Goal: Book appointment/travel/reservation

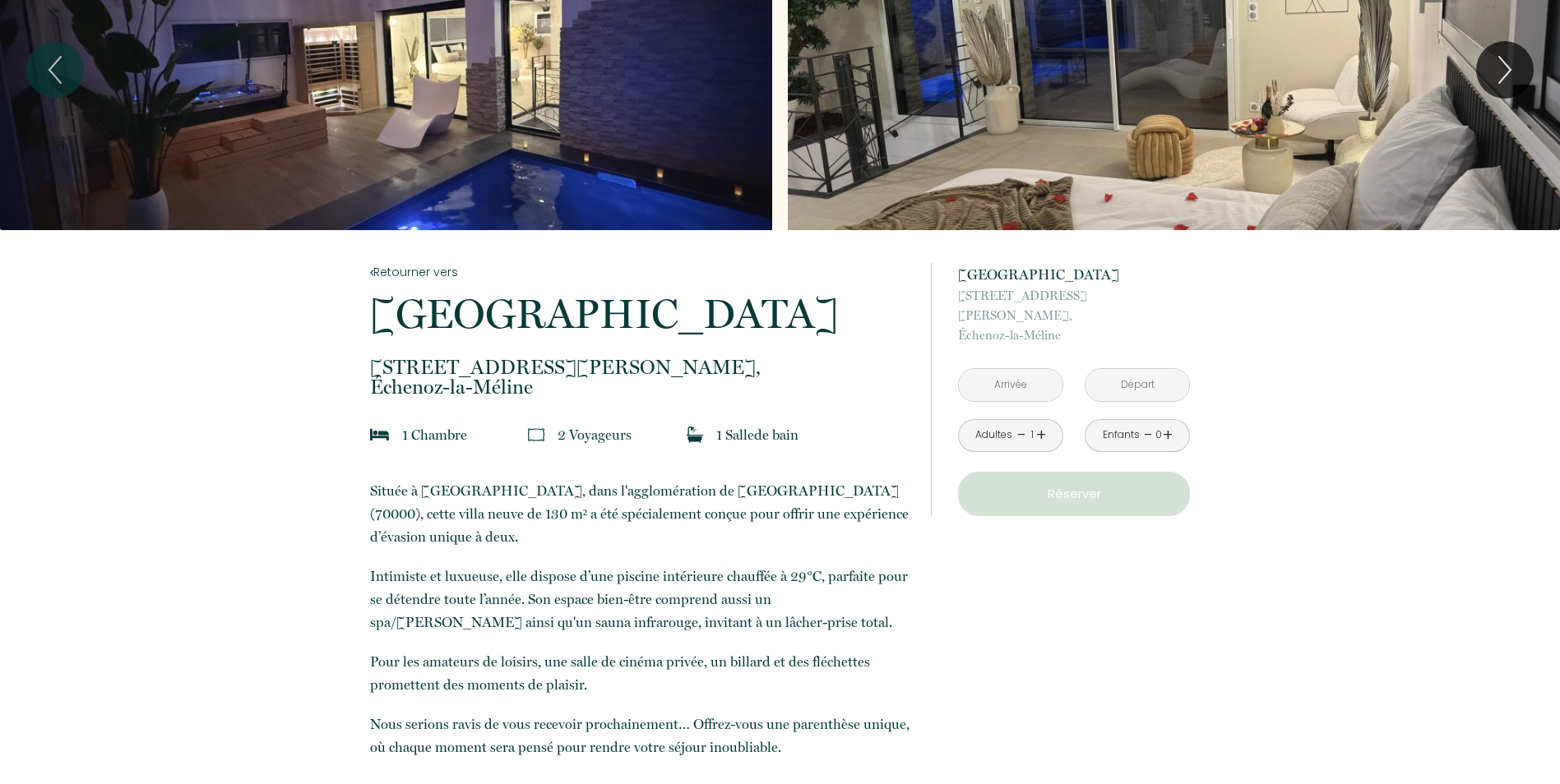
scroll to position [82, 0]
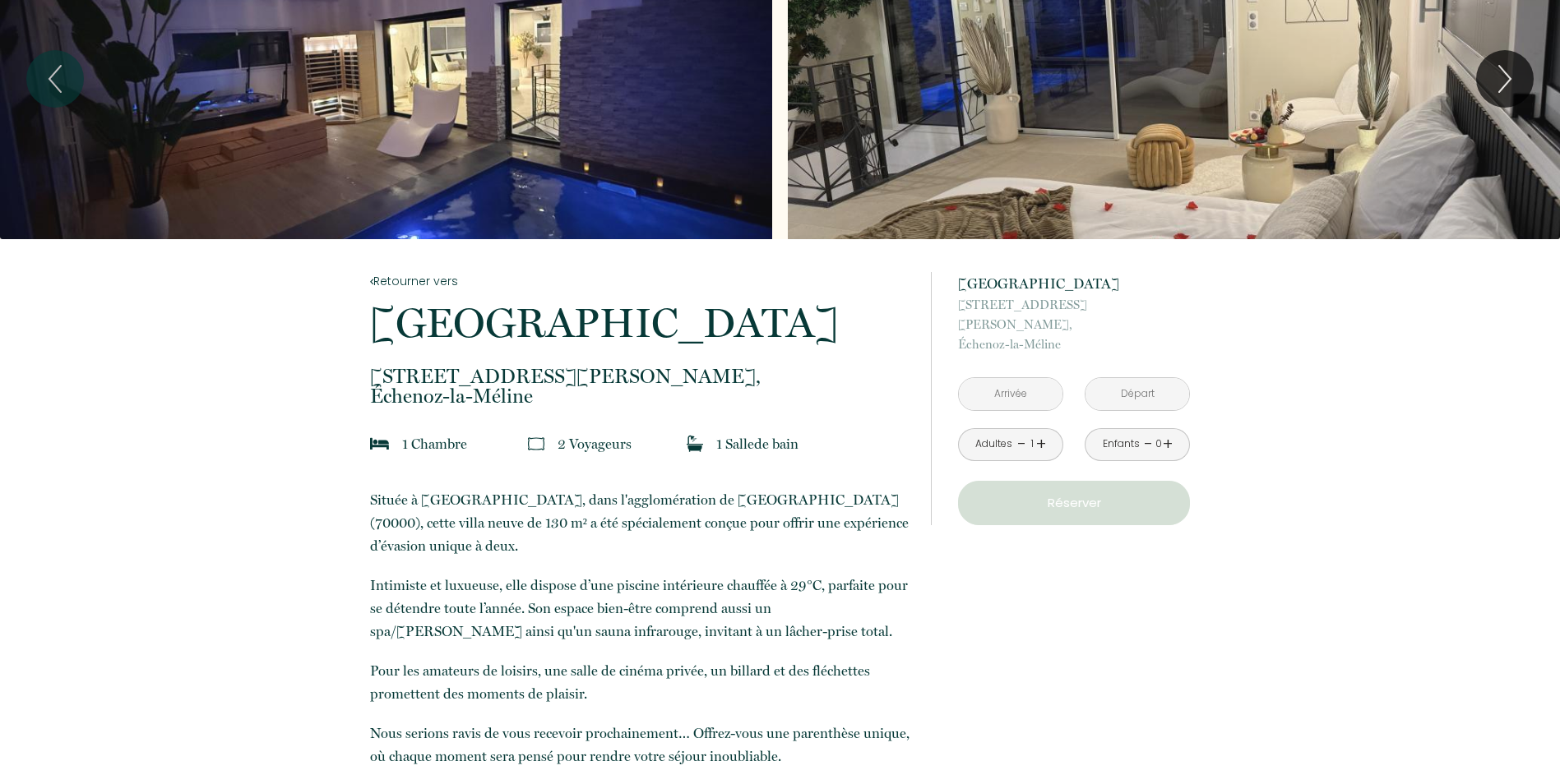
click at [1002, 378] on input "text" at bounding box center [1010, 394] width 104 height 32
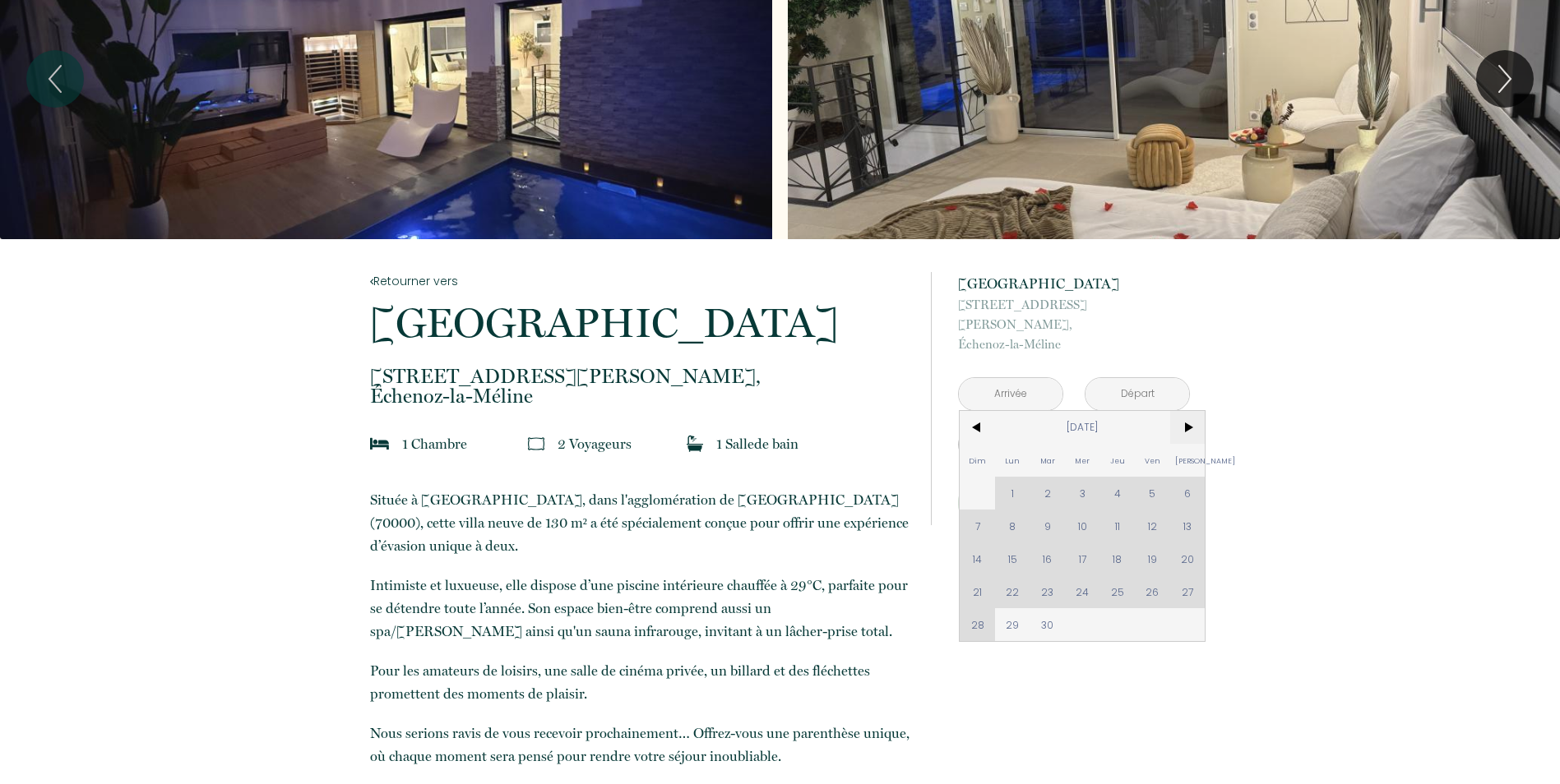
click at [1191, 411] on span ">" at bounding box center [1188, 427] width 35 height 33
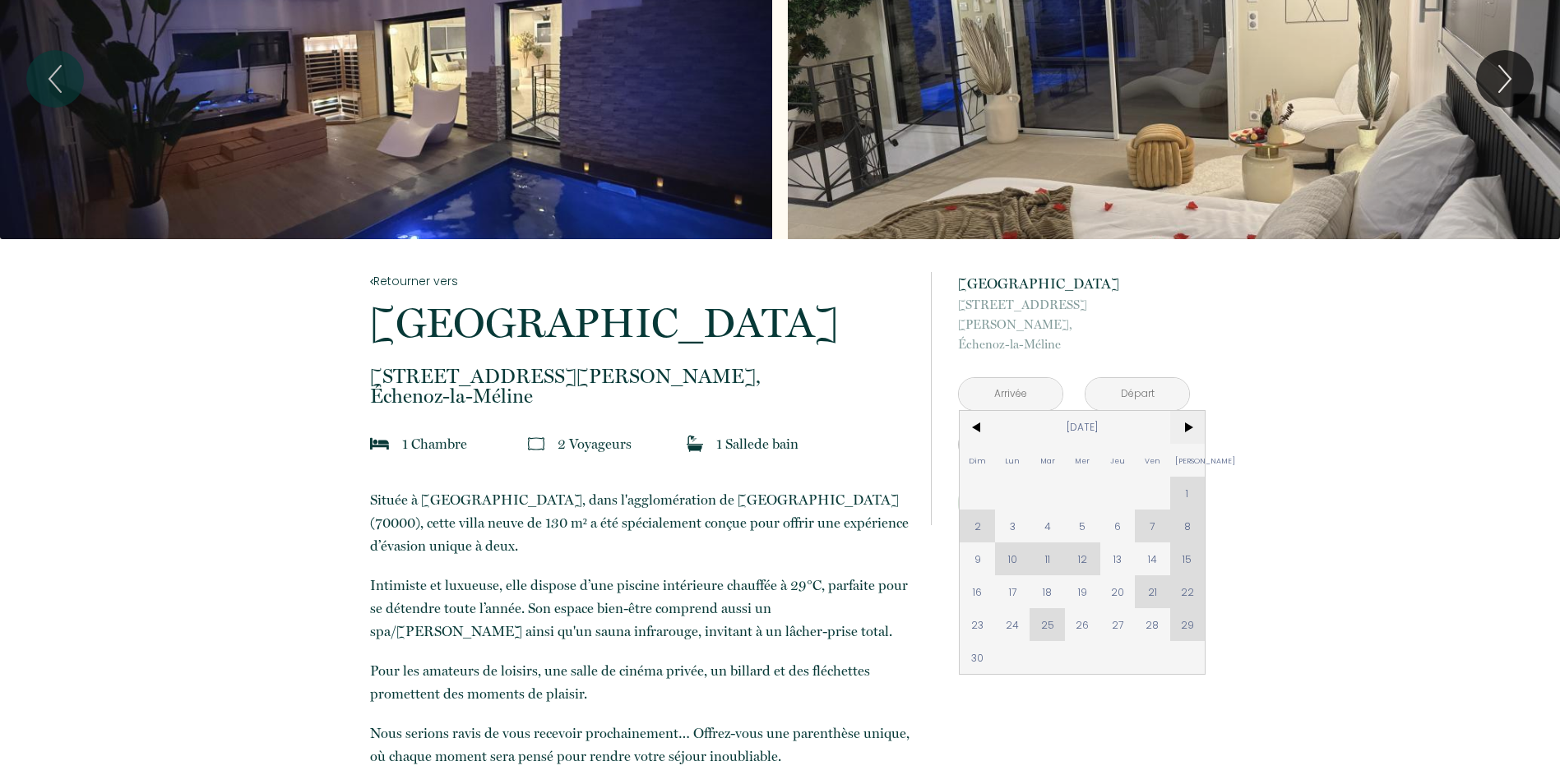
click at [1191, 411] on span ">" at bounding box center [1188, 427] width 35 height 33
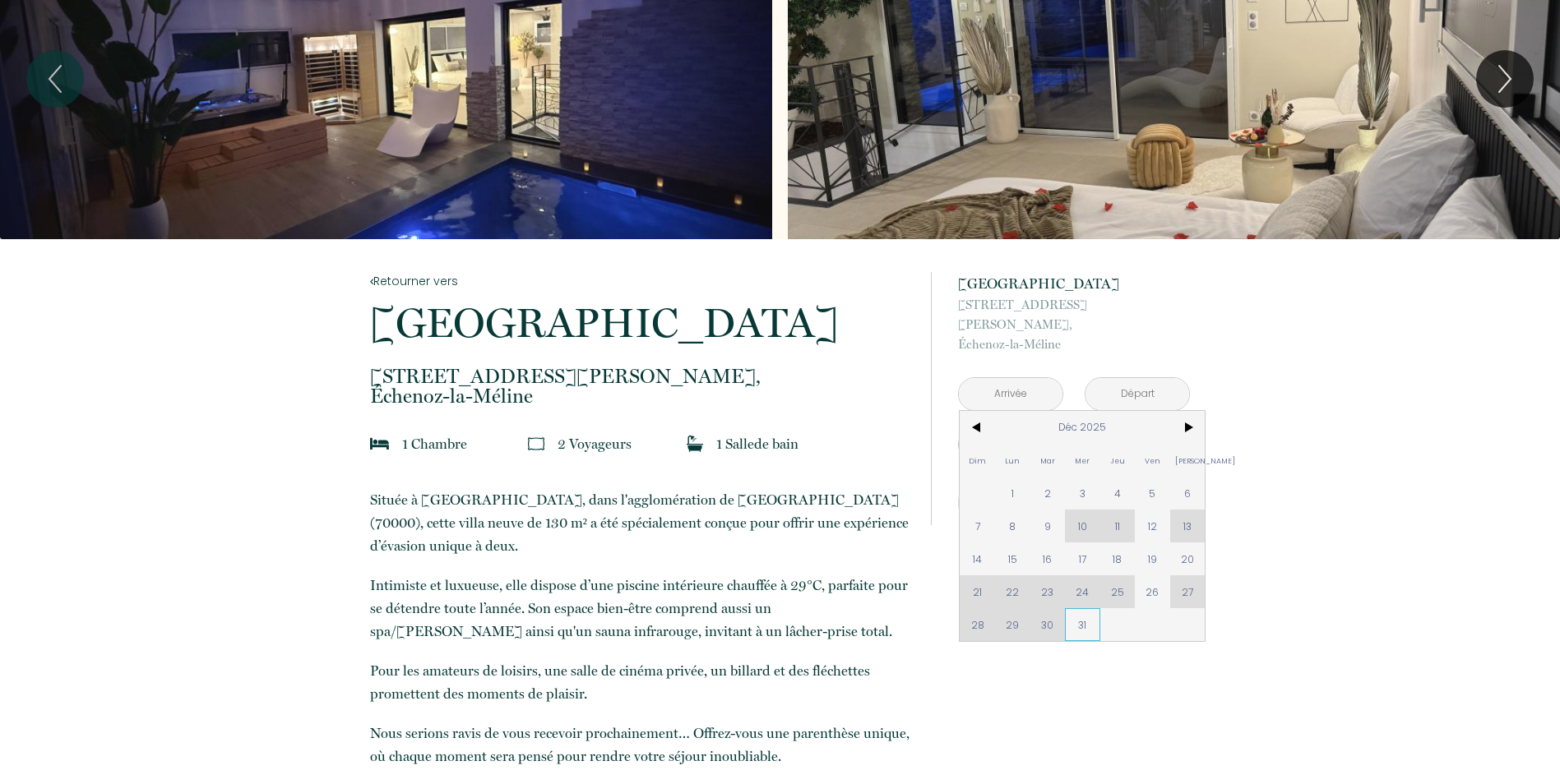
click at [1082, 608] on span "31" at bounding box center [1082, 624] width 35 height 33
type input "[DATE]"
type input "[DATE][PERSON_NAME]"
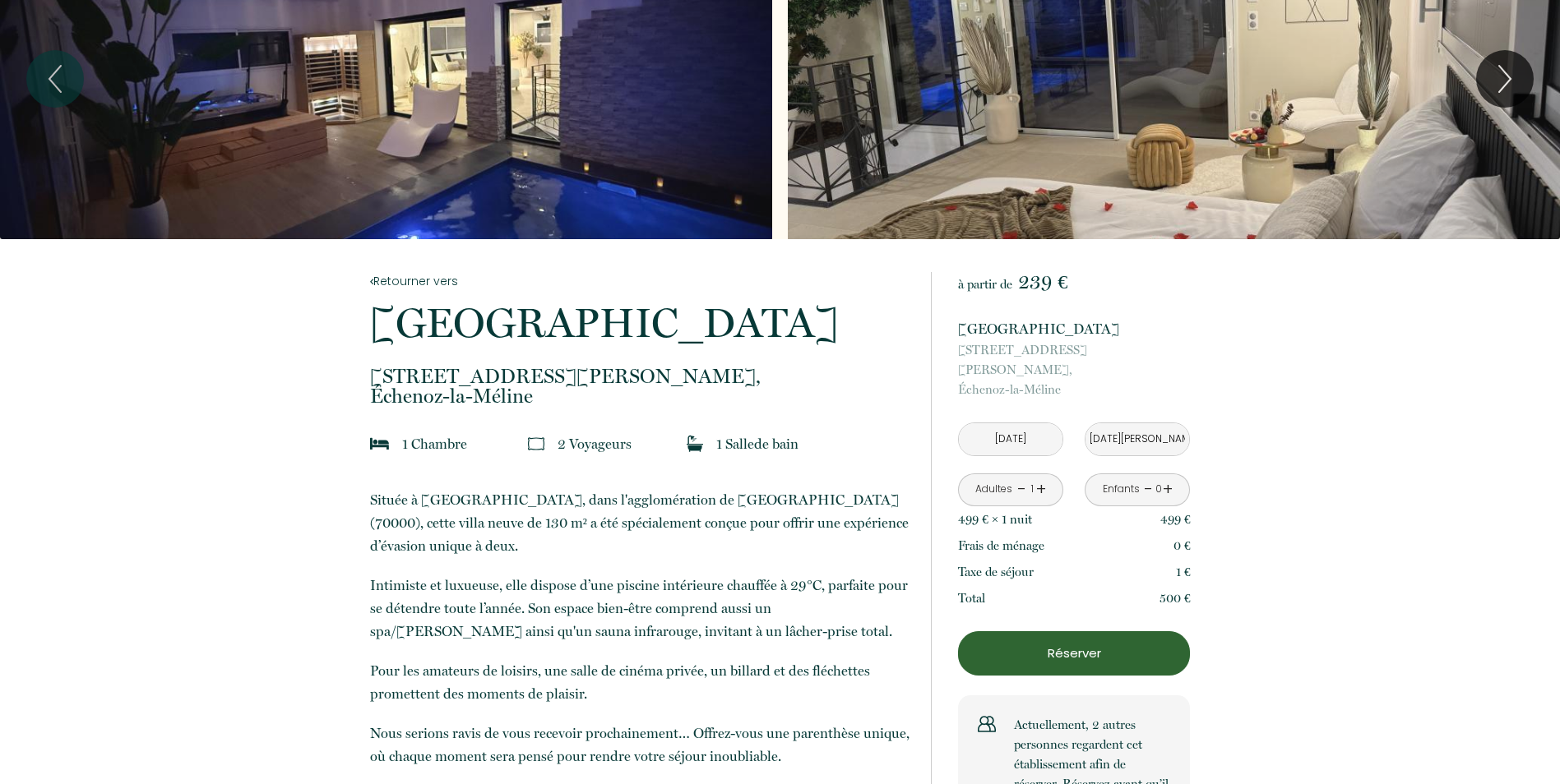
click at [1138, 423] on input "[DATE][PERSON_NAME]" at bounding box center [1137, 438] width 104 height 32
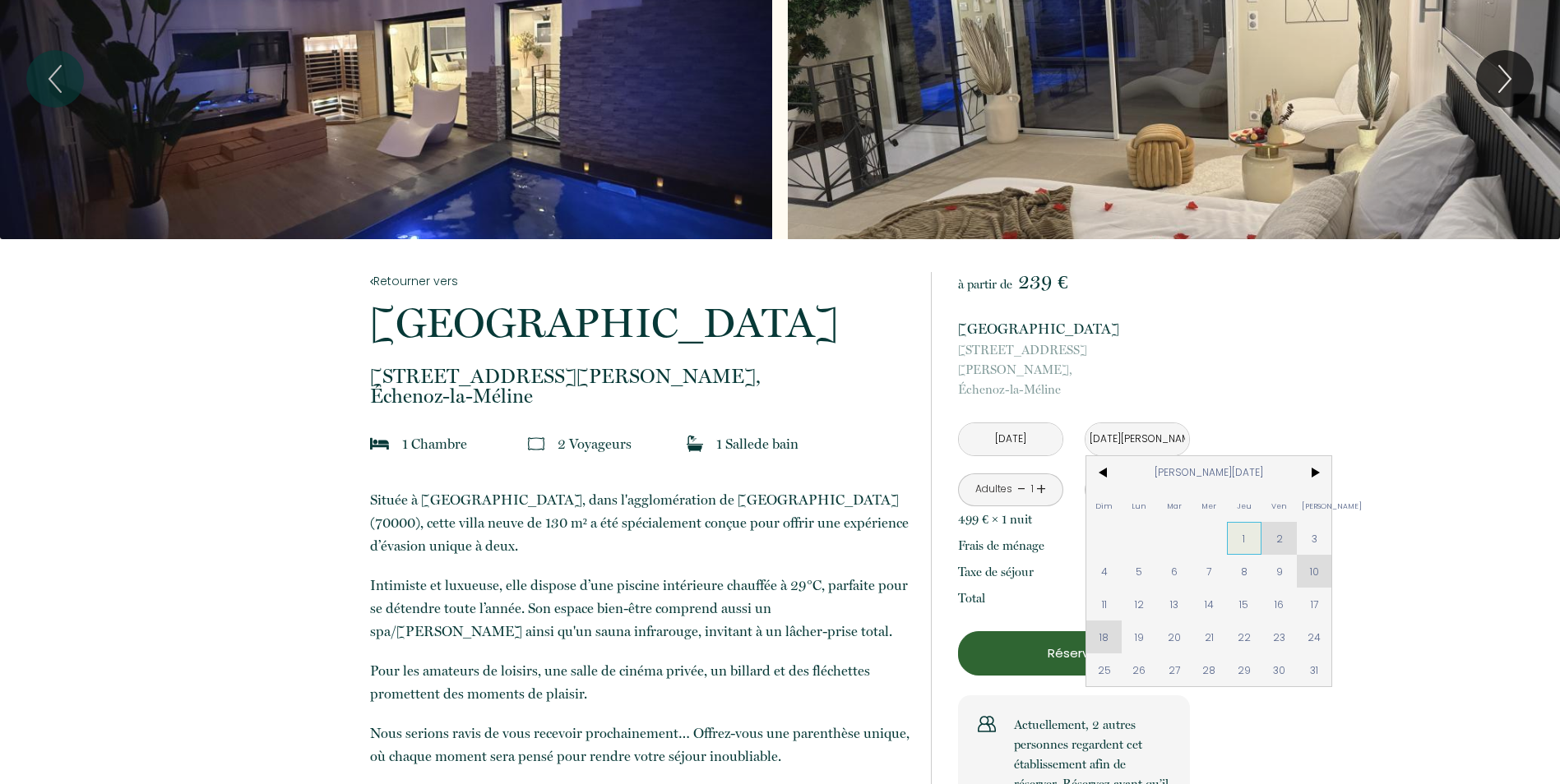
click at [1252, 522] on span "1" at bounding box center [1244, 538] width 35 height 33
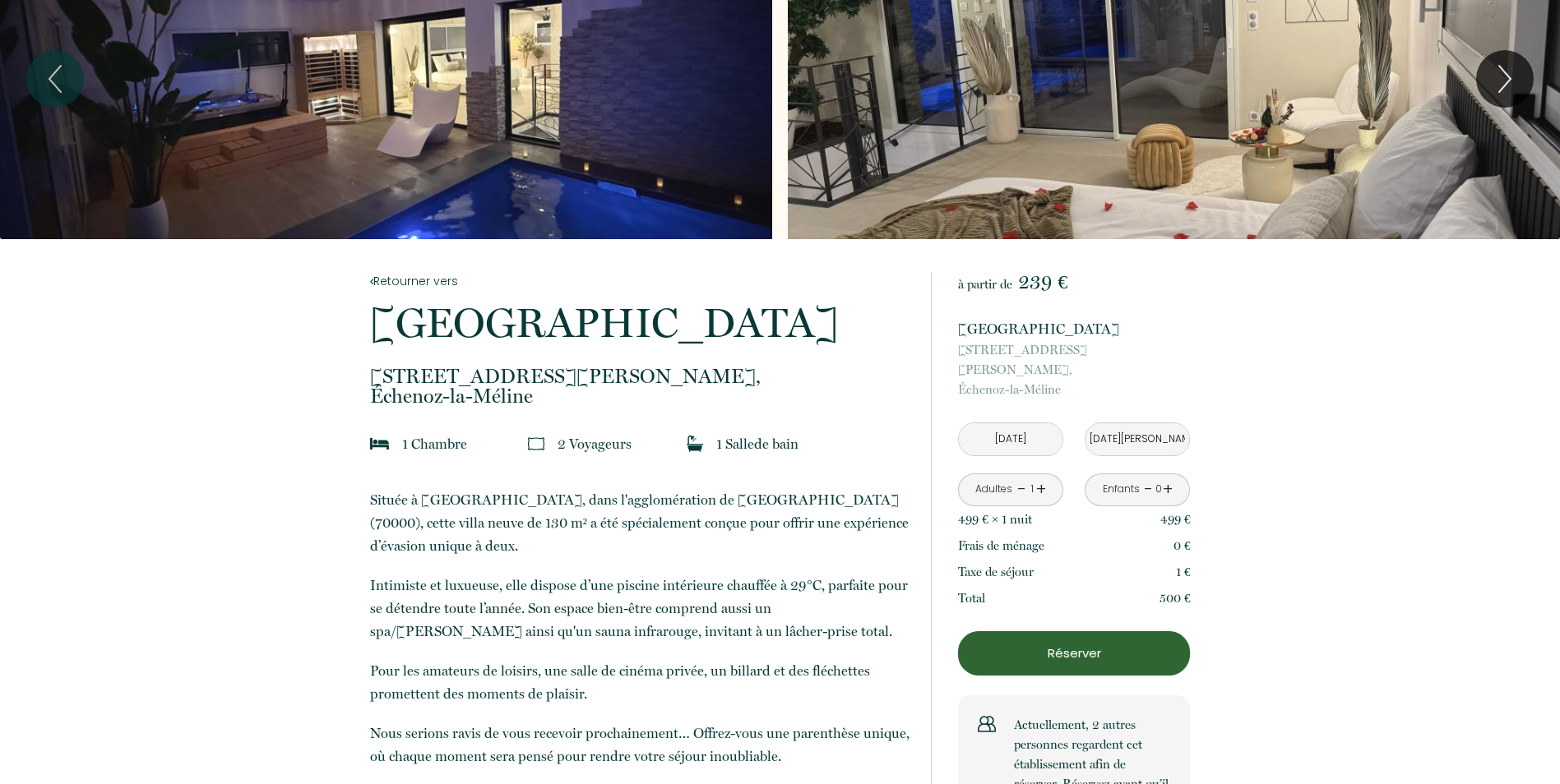
click at [1043, 477] on link "+" at bounding box center [1040, 490] width 9 height 26
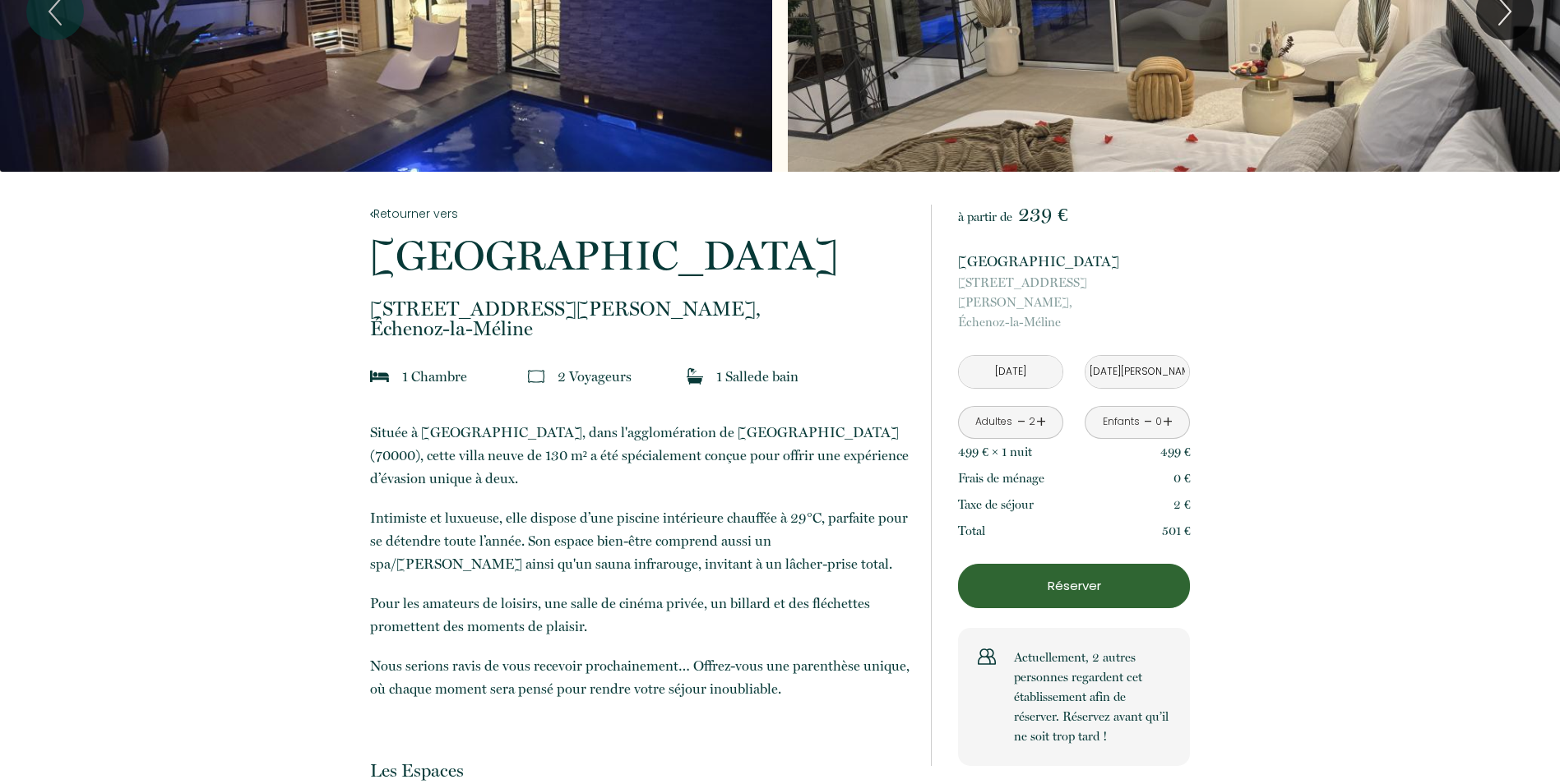
scroll to position [0, 0]
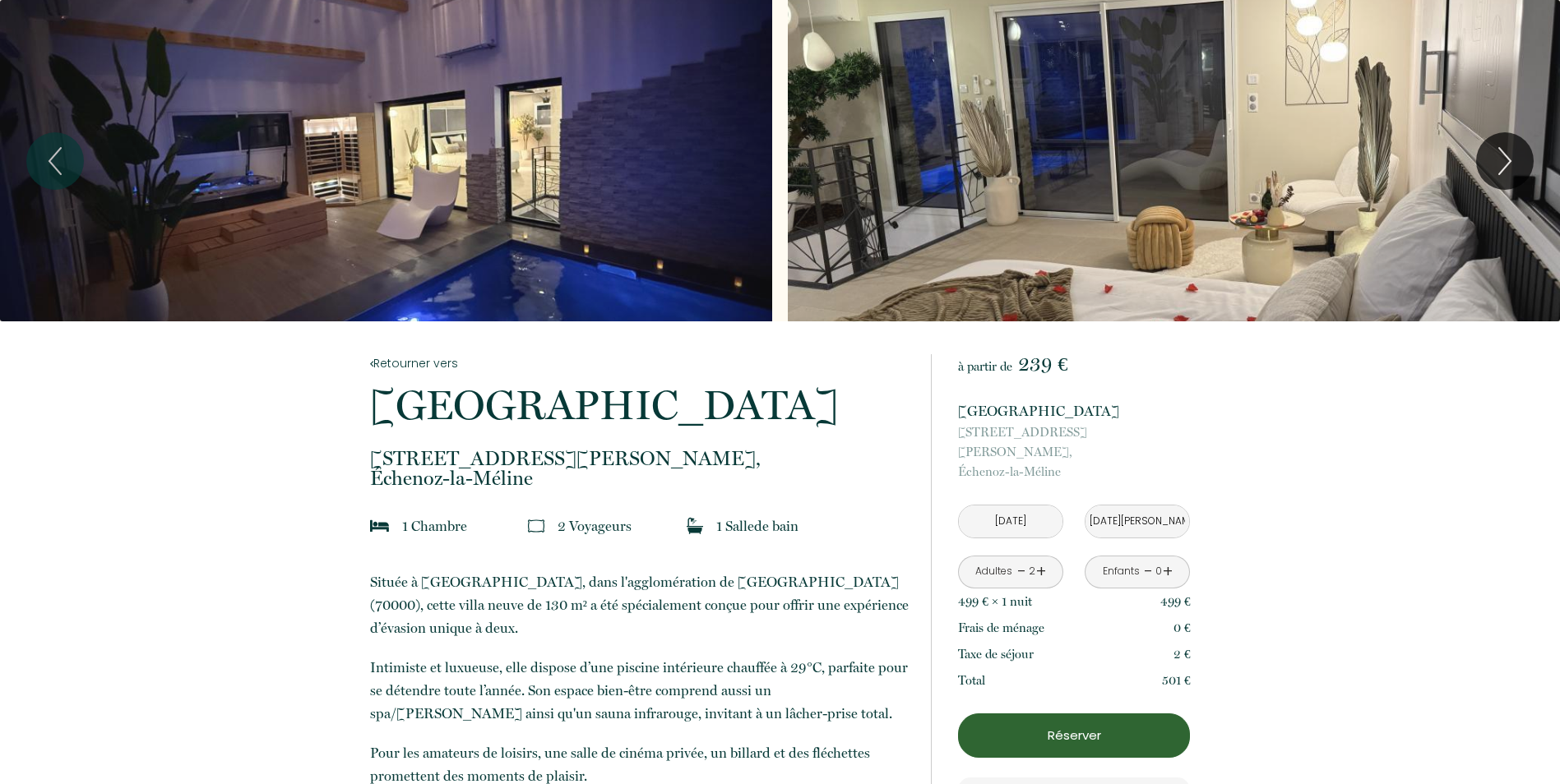
drag, startPoint x: 1036, startPoint y: 581, endPoint x: 915, endPoint y: 567, distance: 121.8
click at [692, 473] on p "[STREET_ADDRESS][PERSON_NAME]-la-Méline" at bounding box center [639, 468] width 540 height 39
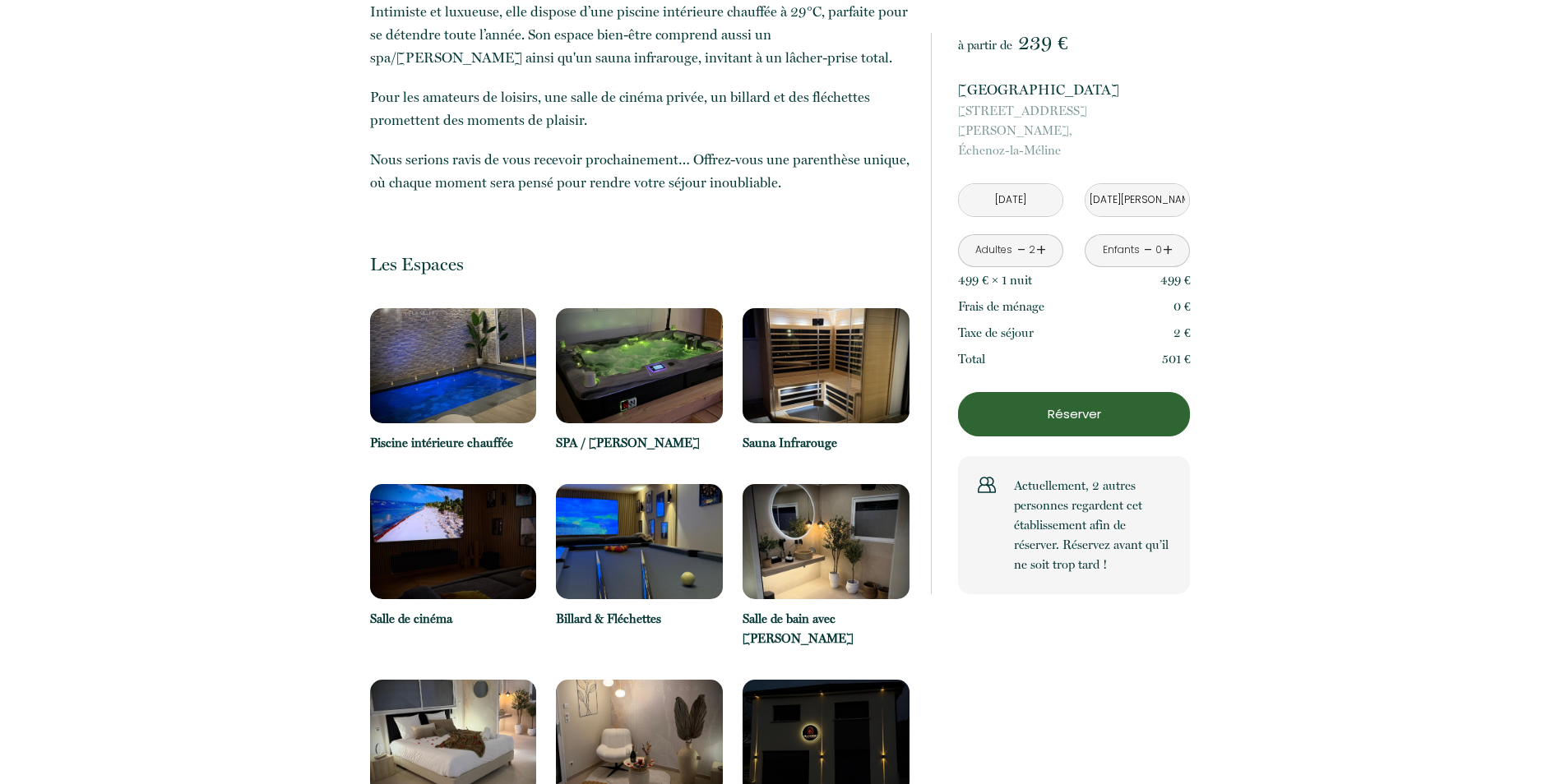
scroll to position [658, 0]
